Goal: Task Accomplishment & Management: Manage account settings

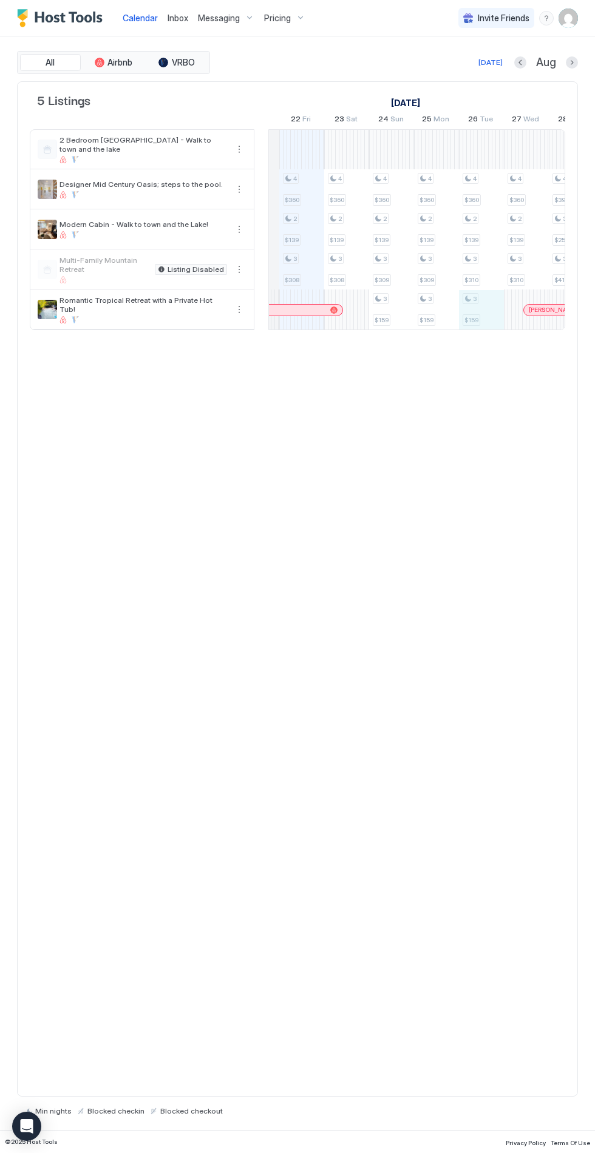
click at [490, 298] on div at bounding box center [481, 309] width 45 height 39
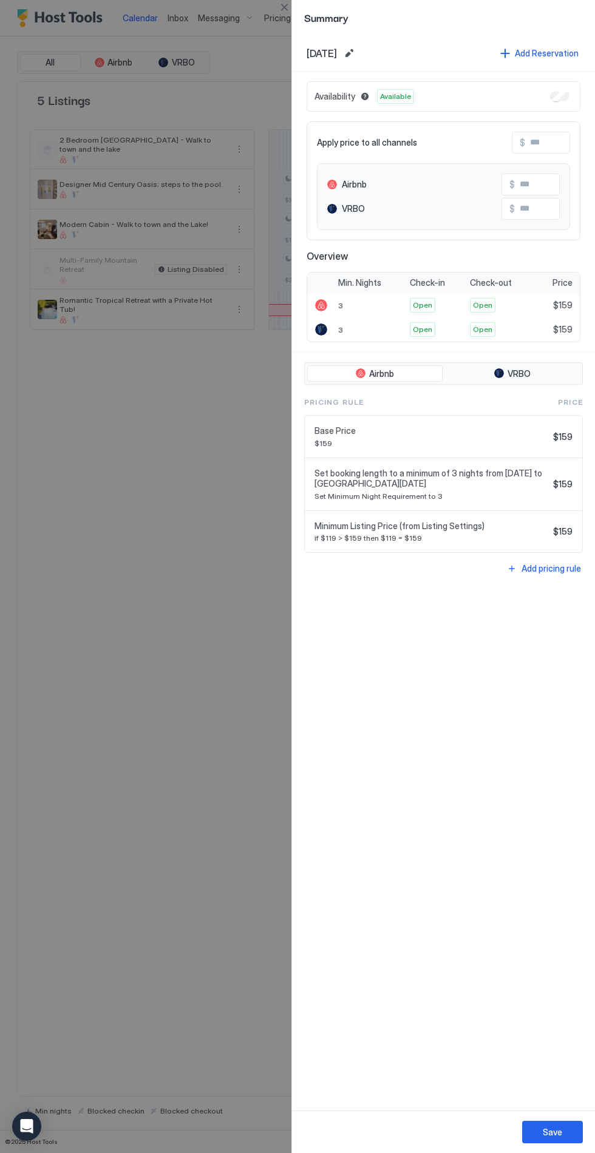
click at [318, 53] on span "[DATE]" at bounding box center [322, 53] width 30 height 12
click at [566, 1138] on button "Save" at bounding box center [552, 1132] width 61 height 22
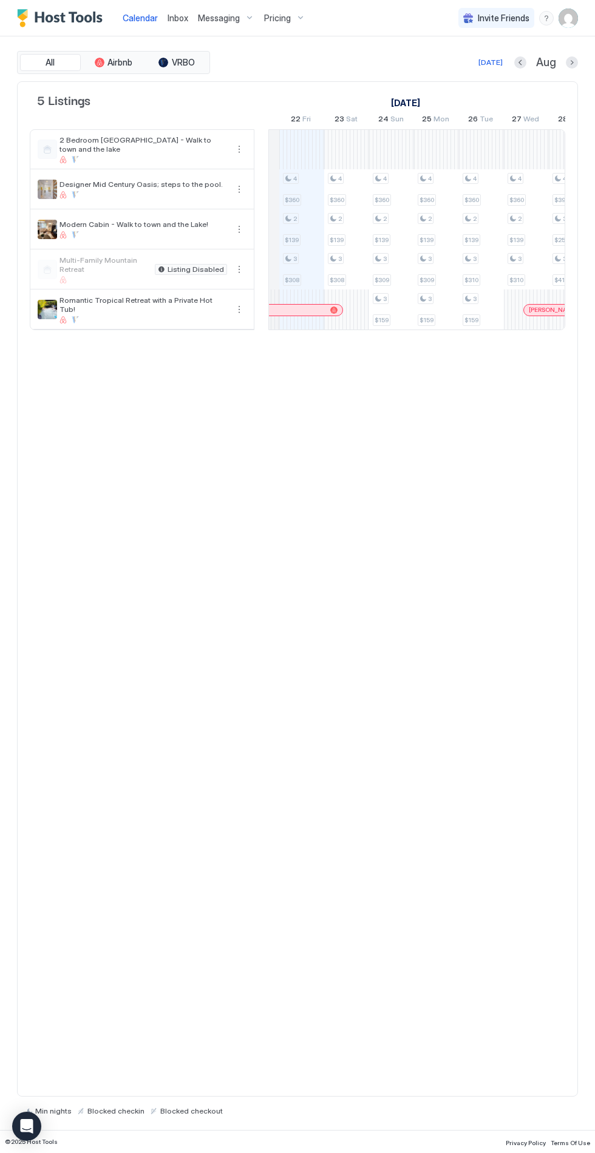
click at [307, 15] on div "Pricing" at bounding box center [284, 18] width 51 height 21
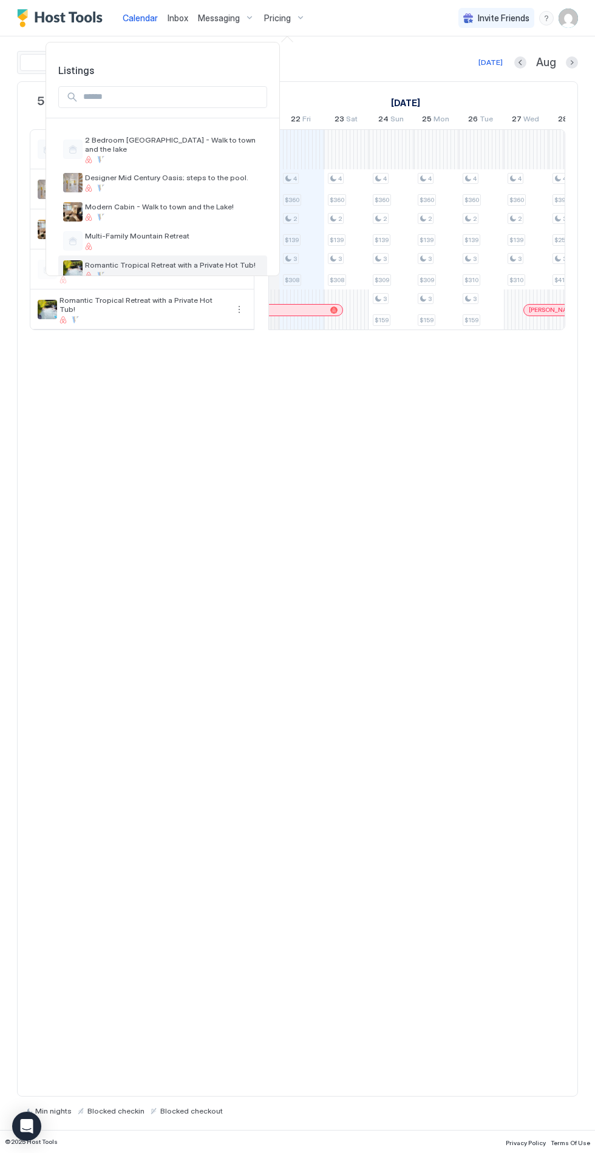
click at [209, 260] on span "Romantic Tropical Retreat with a Private Hot Tub!" at bounding box center [173, 264] width 177 height 9
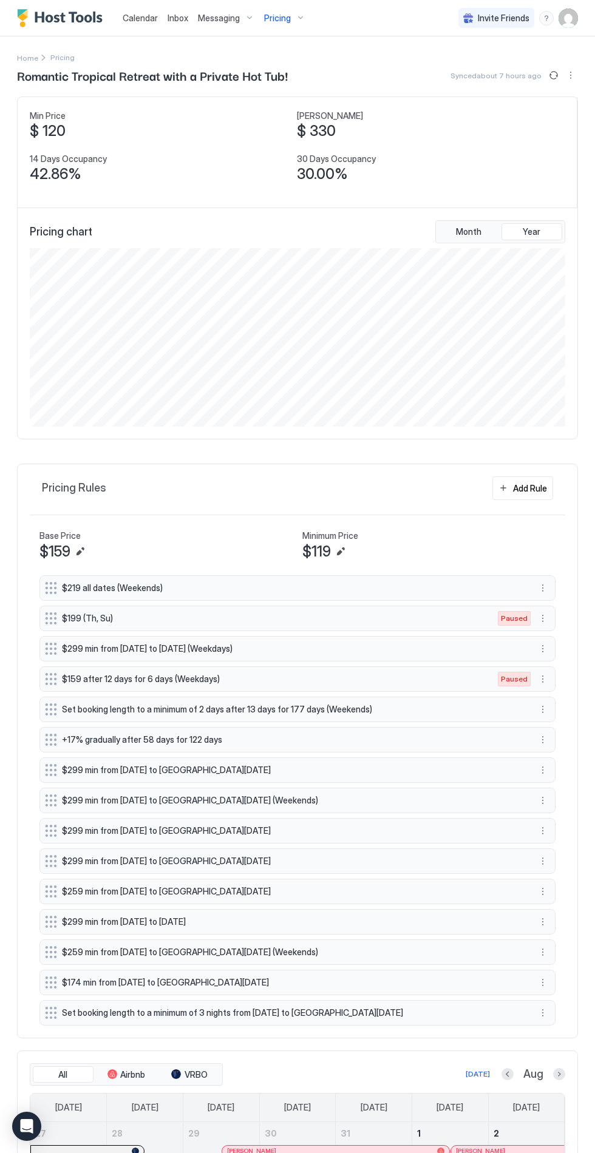
click at [543, 1006] on button "More options" at bounding box center [542, 1013] width 15 height 15
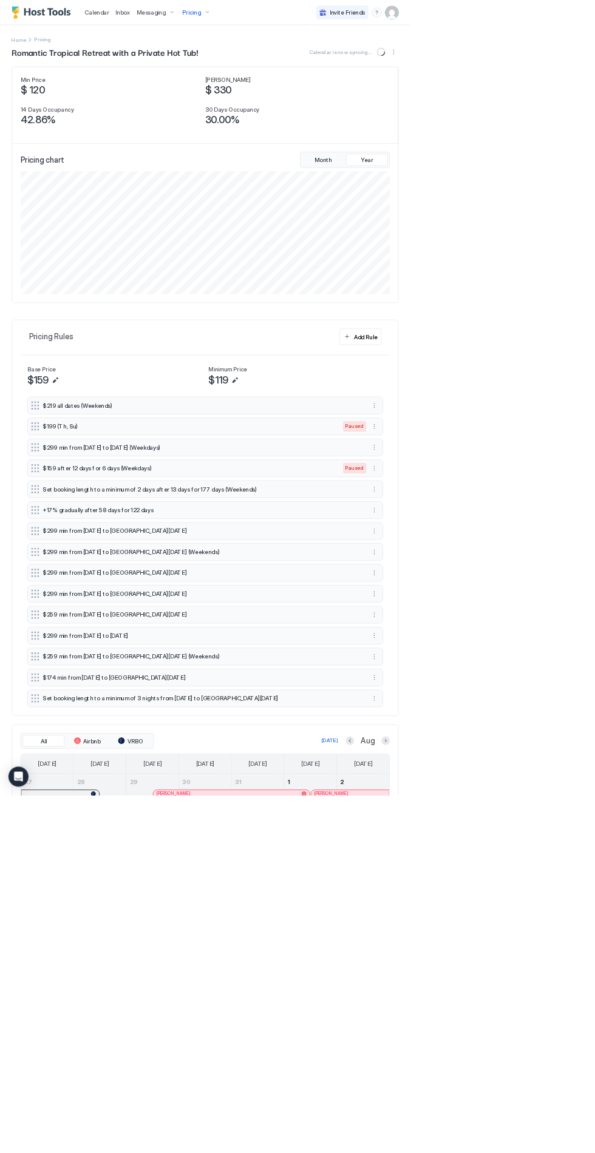
click at [555, 1006] on div at bounding box center [297, 576] width 595 height 1153
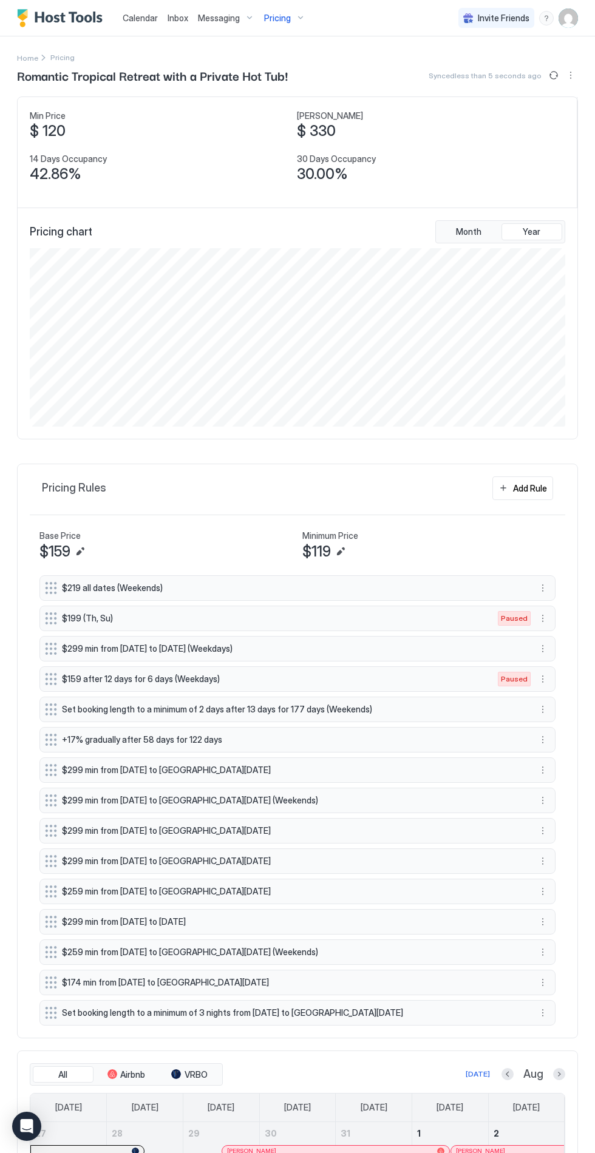
click at [545, 1006] on button "More options" at bounding box center [542, 1013] width 15 height 15
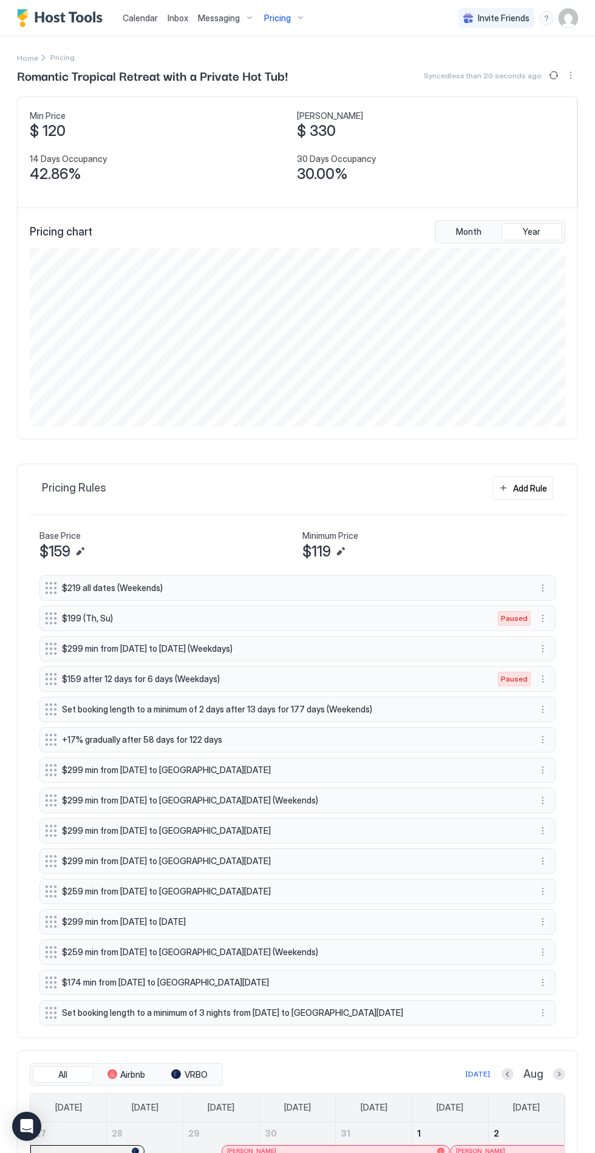
click at [366, 1009] on div at bounding box center [297, 576] width 595 height 1153
click at [541, 1008] on button "More options" at bounding box center [542, 1013] width 15 height 15
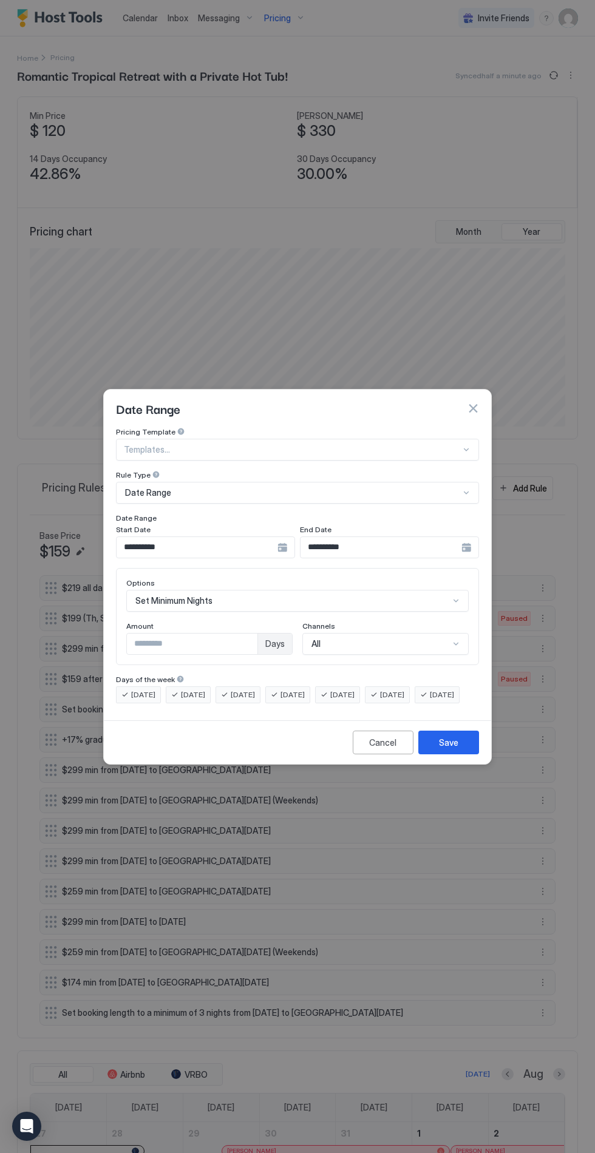
click at [179, 634] on input "*" at bounding box center [192, 644] width 131 height 21
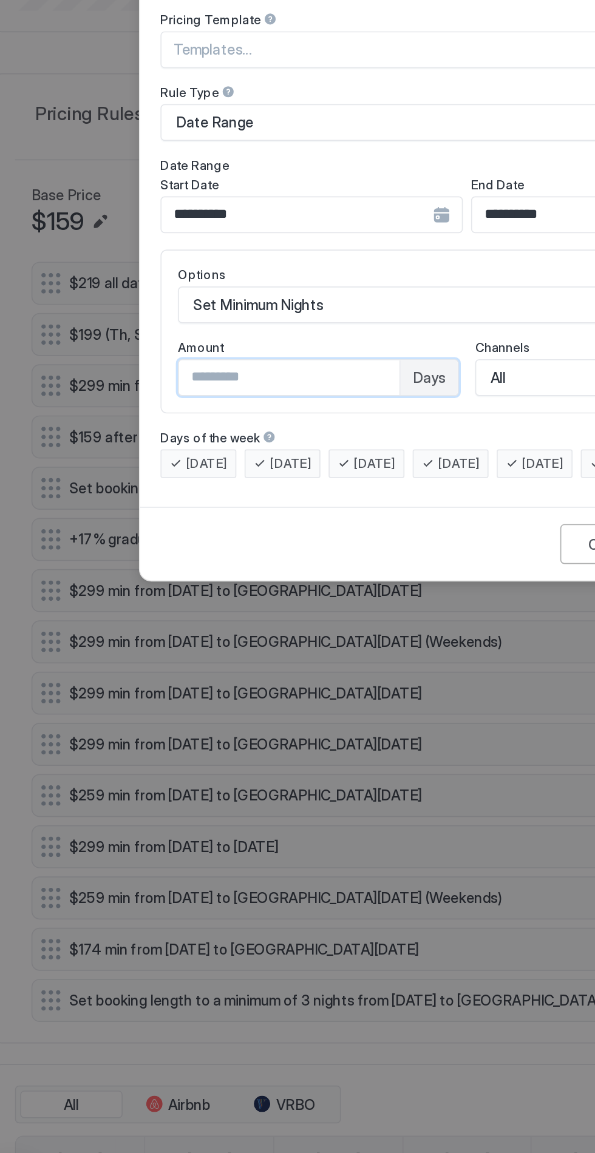
type input "*"
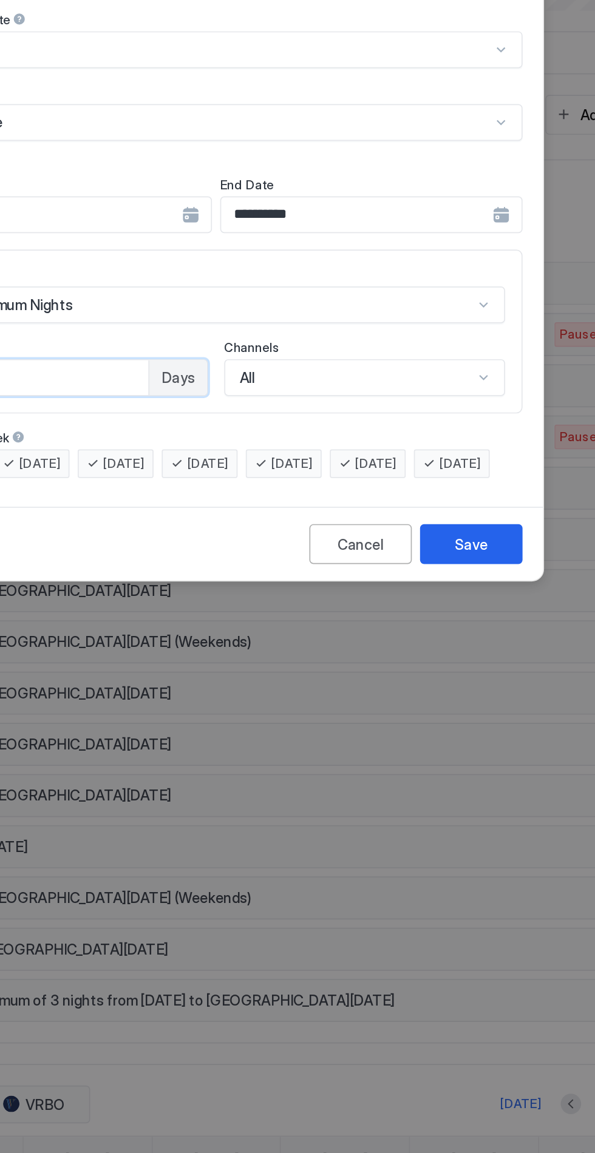
type input "*"
click at [451, 749] on div "Save" at bounding box center [448, 742] width 19 height 13
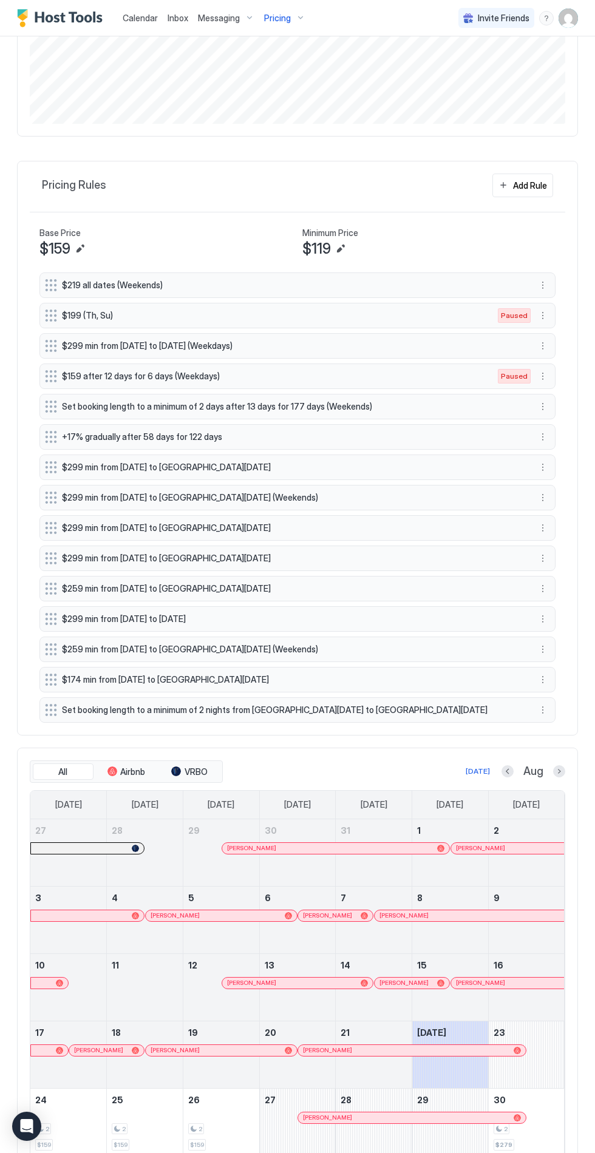
scroll to position [304, 0]
click at [376, 1153] on html "Calendar Inbox Messaging Pricing Invite Friends JN Home Pricing Romantic Tropic…" at bounding box center [297, 631] width 595 height 1263
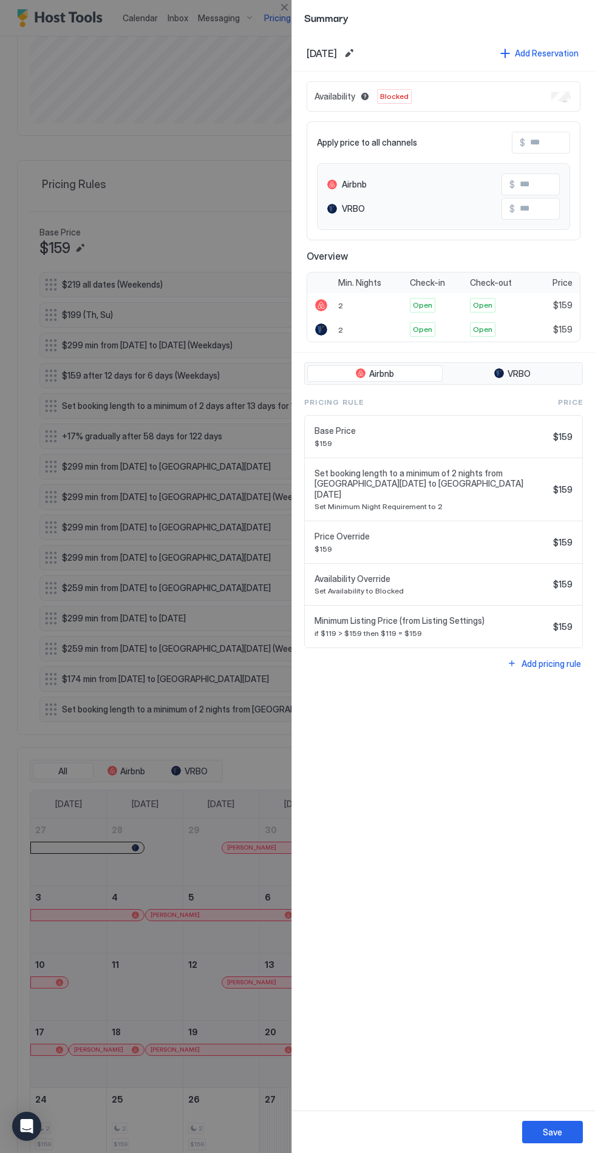
click at [568, 1125] on button "Save" at bounding box center [552, 1132] width 61 height 22
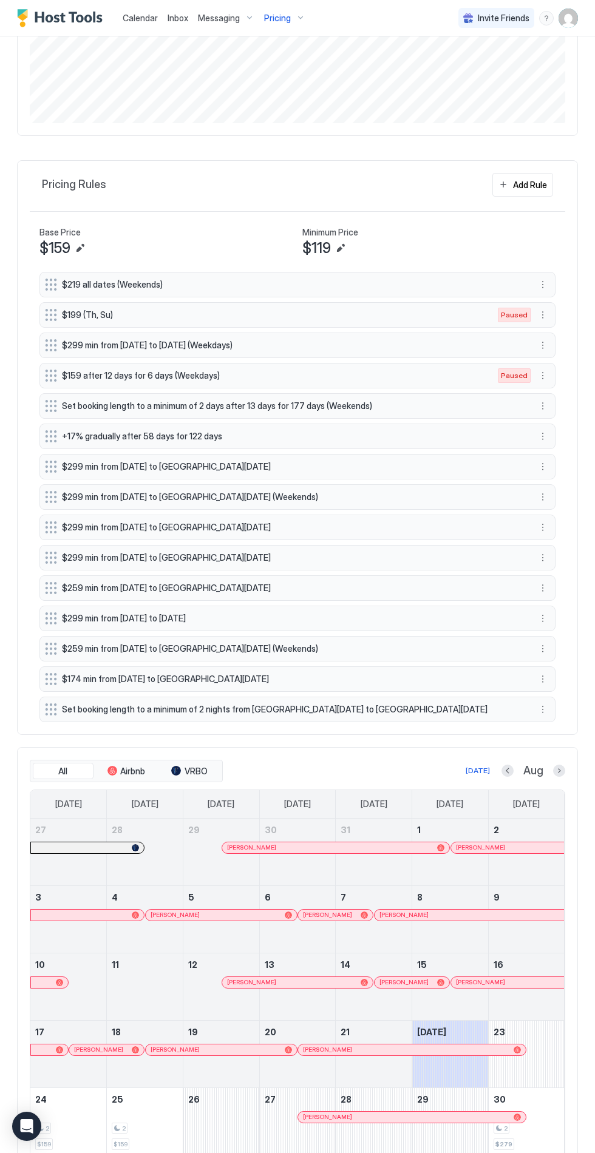
click at [558, 1142] on div "2 $279" at bounding box center [526, 1121] width 66 height 57
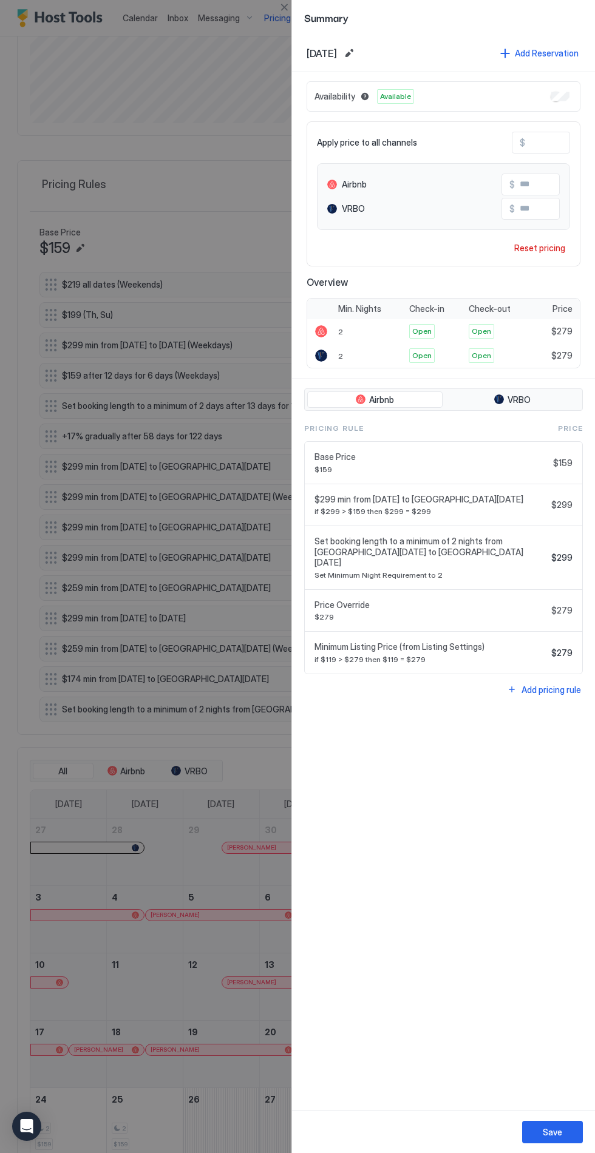
click at [321, 47] on span "[DATE]" at bounding box center [322, 53] width 30 height 12
click at [567, 1131] on button "Save" at bounding box center [552, 1132] width 61 height 22
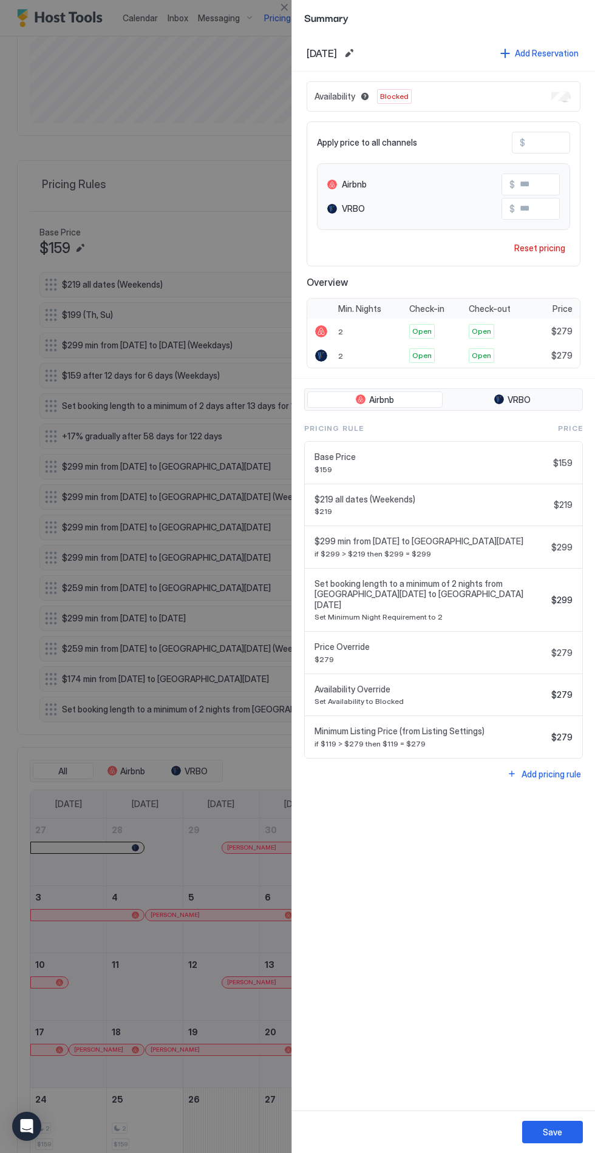
click at [568, 1127] on button "Save" at bounding box center [552, 1132] width 61 height 22
